Goal: Information Seeking & Learning: Check status

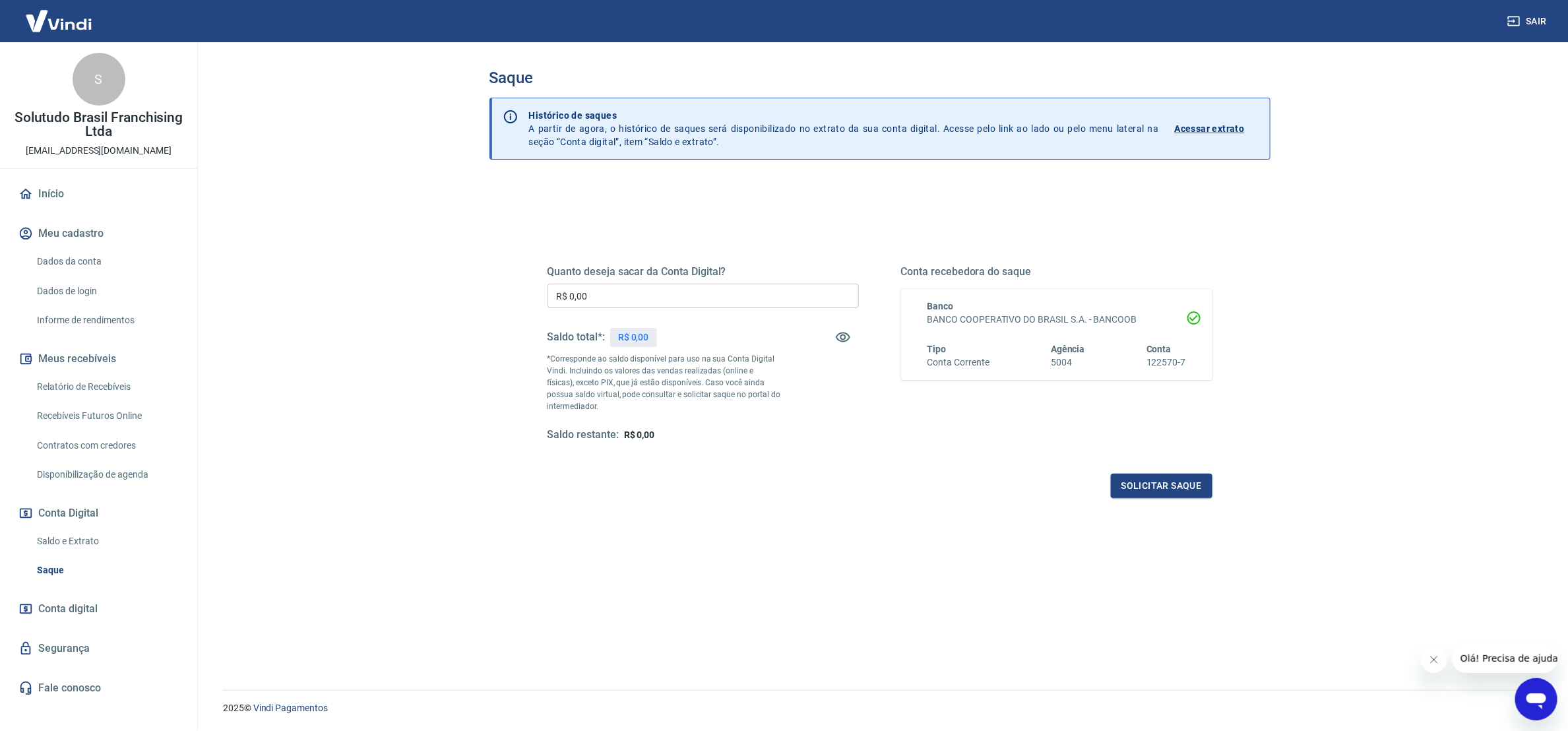
click at [84, 385] on link "Relatório de Recebíveis" at bounding box center [107, 387] width 150 height 27
